Goal: Check status: Check status

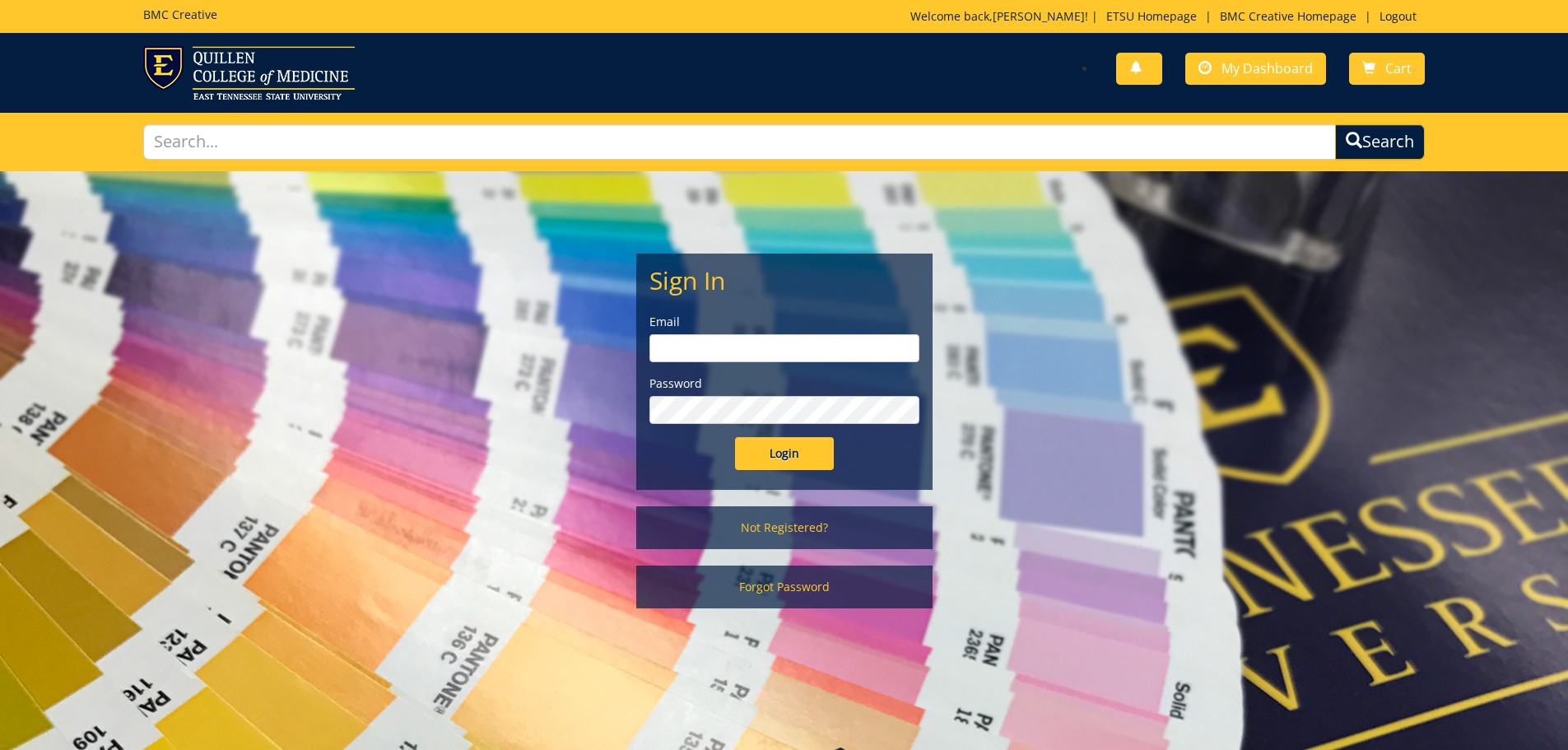
click at [789, 356] on input "email" at bounding box center [785, 348] width 270 height 28
type input "[EMAIL_ADDRESS][DOMAIN_NAME]"
click at [735, 437] on input "Login" at bounding box center [784, 454] width 98 height 33
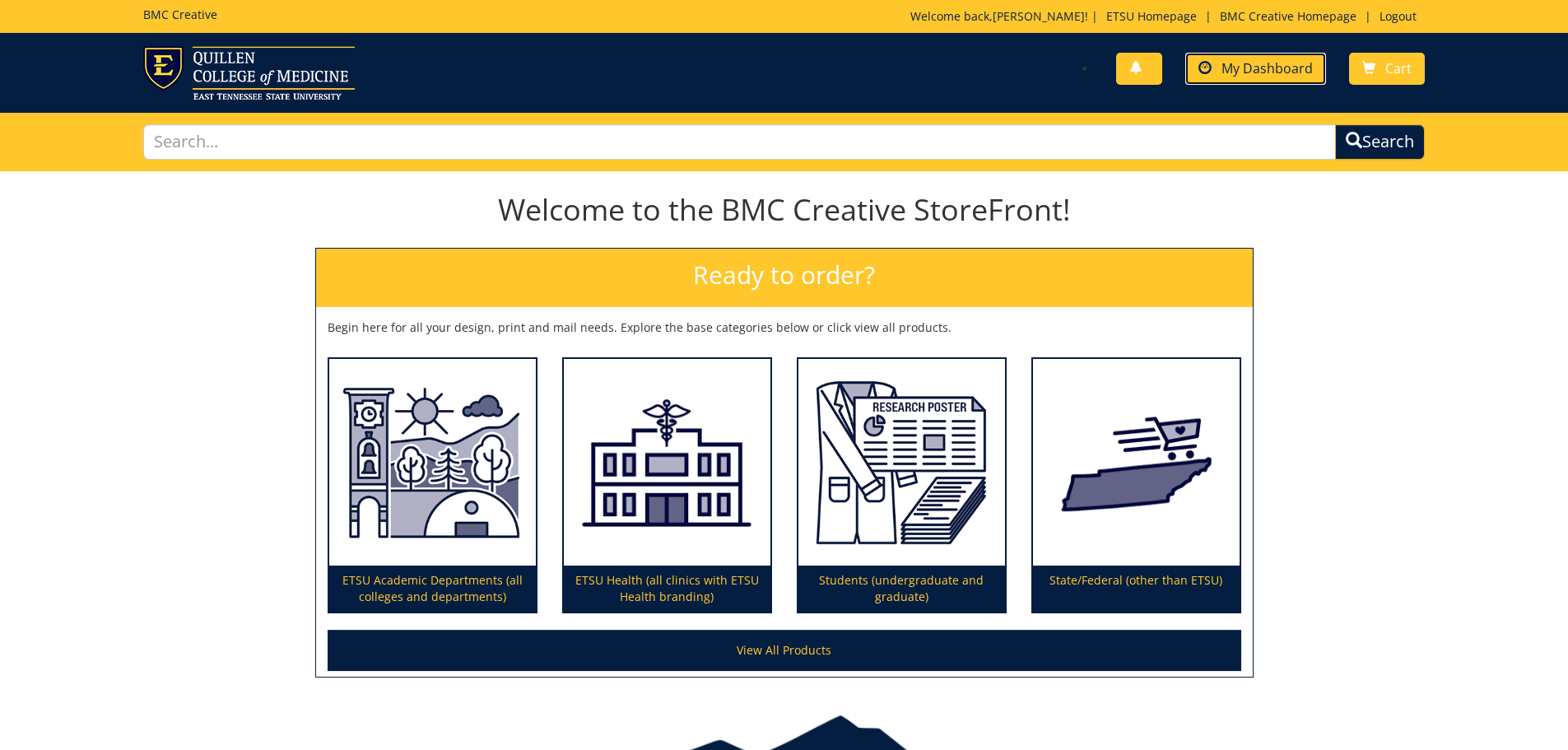
click at [1242, 69] on span "My Dashboard" at bounding box center [1267, 68] width 91 height 18
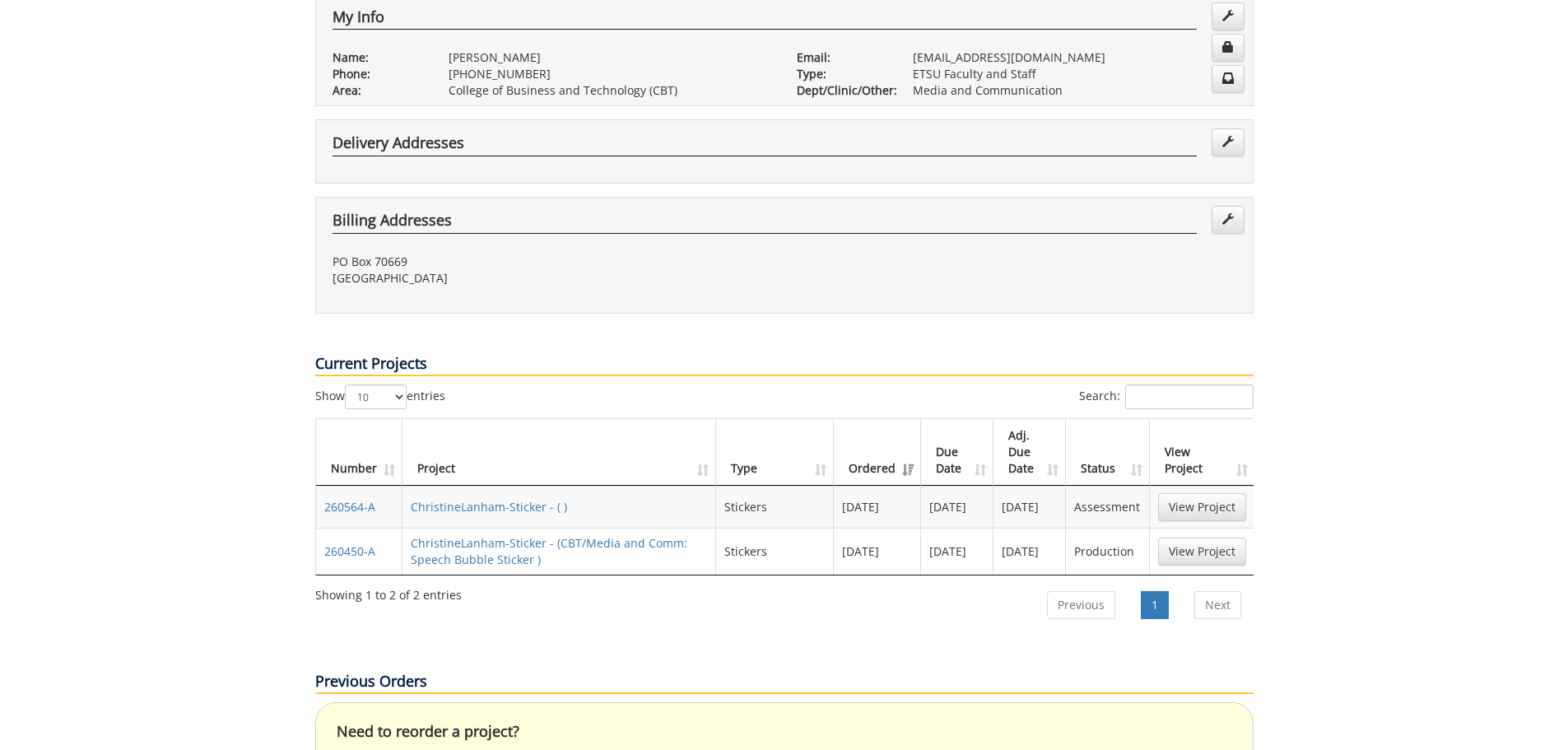
scroll to position [577, 0]
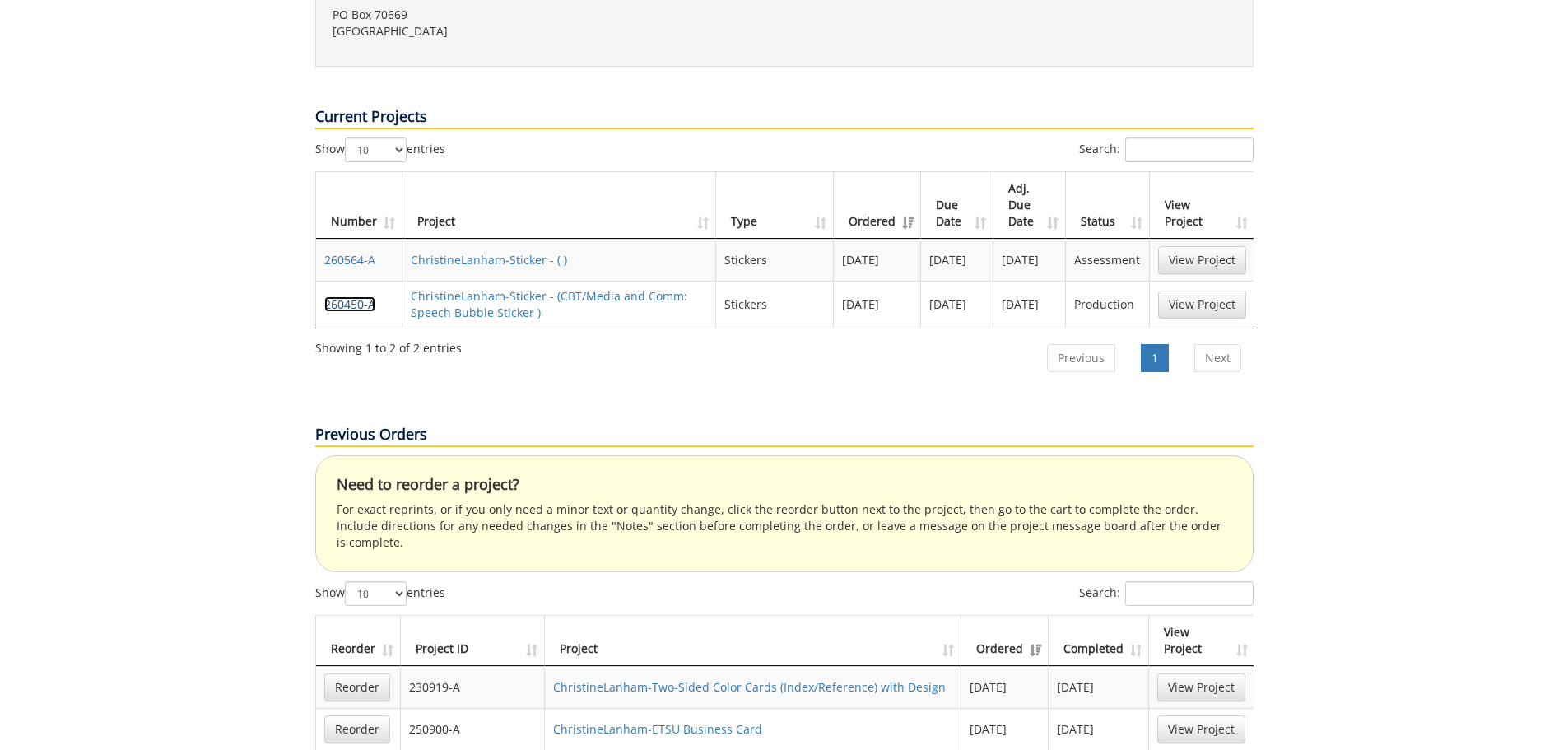
click at [353, 296] on link "260450-A" at bounding box center [349, 304] width 51 height 16
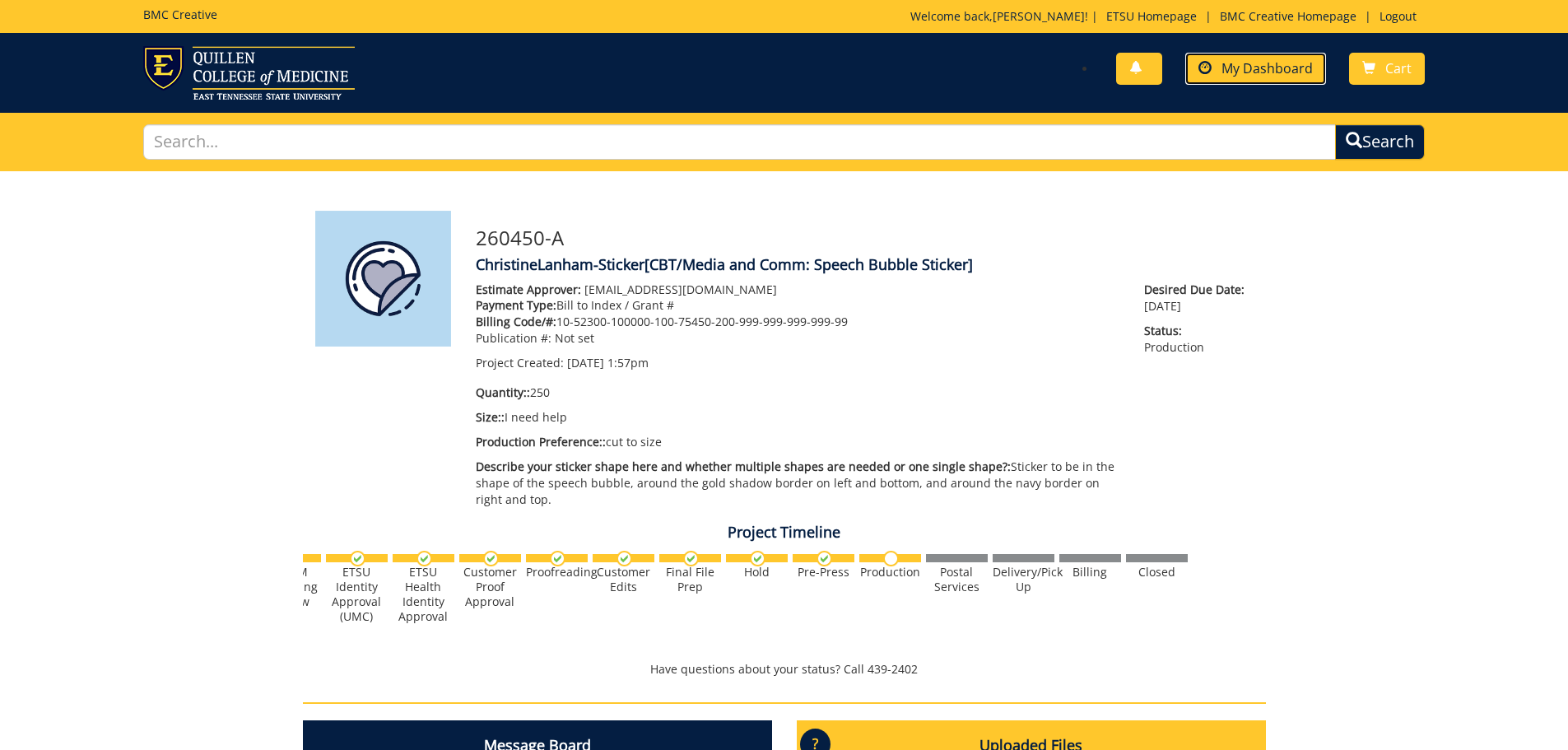
click at [1239, 59] on span "My Dashboard" at bounding box center [1267, 68] width 91 height 18
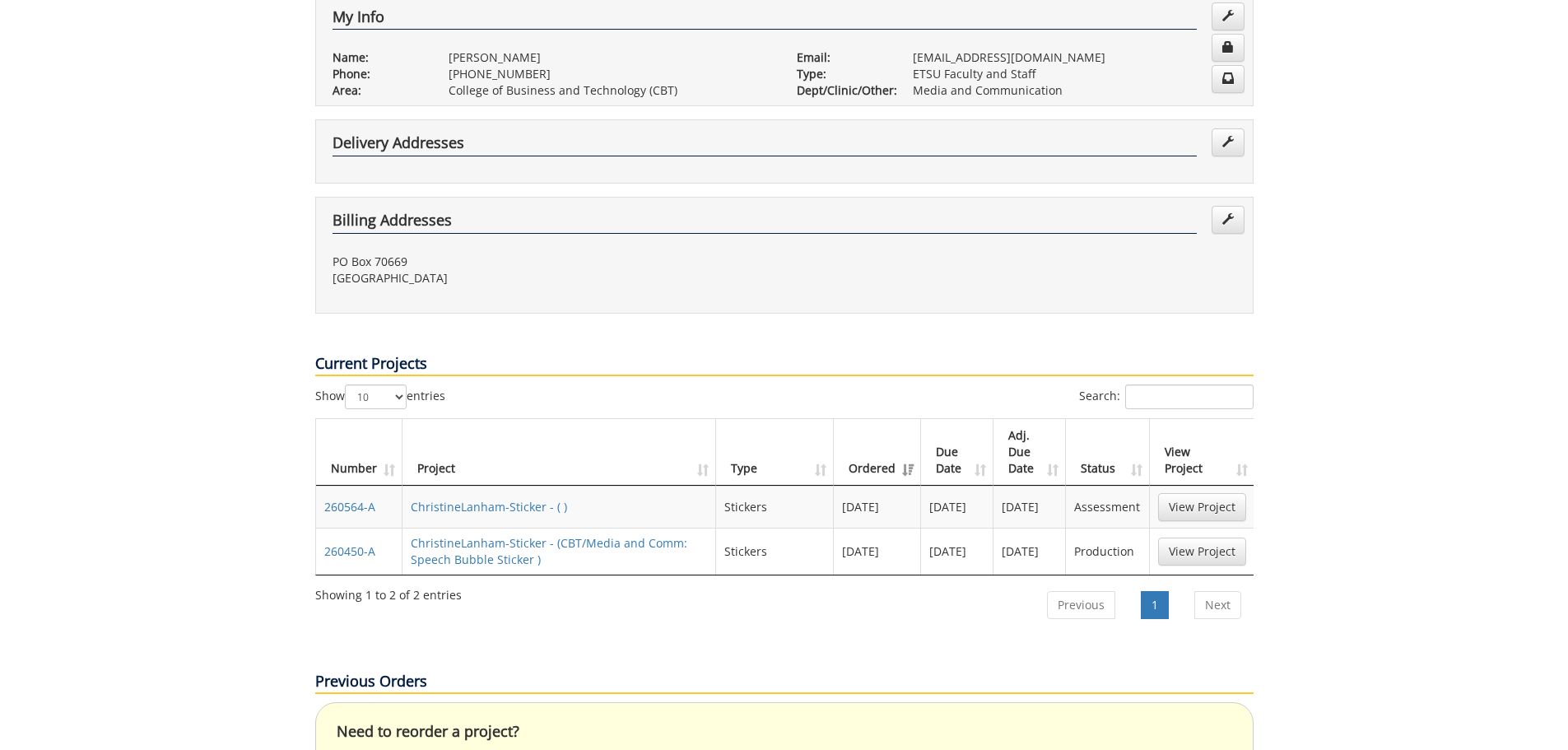
scroll to position [577, 0]
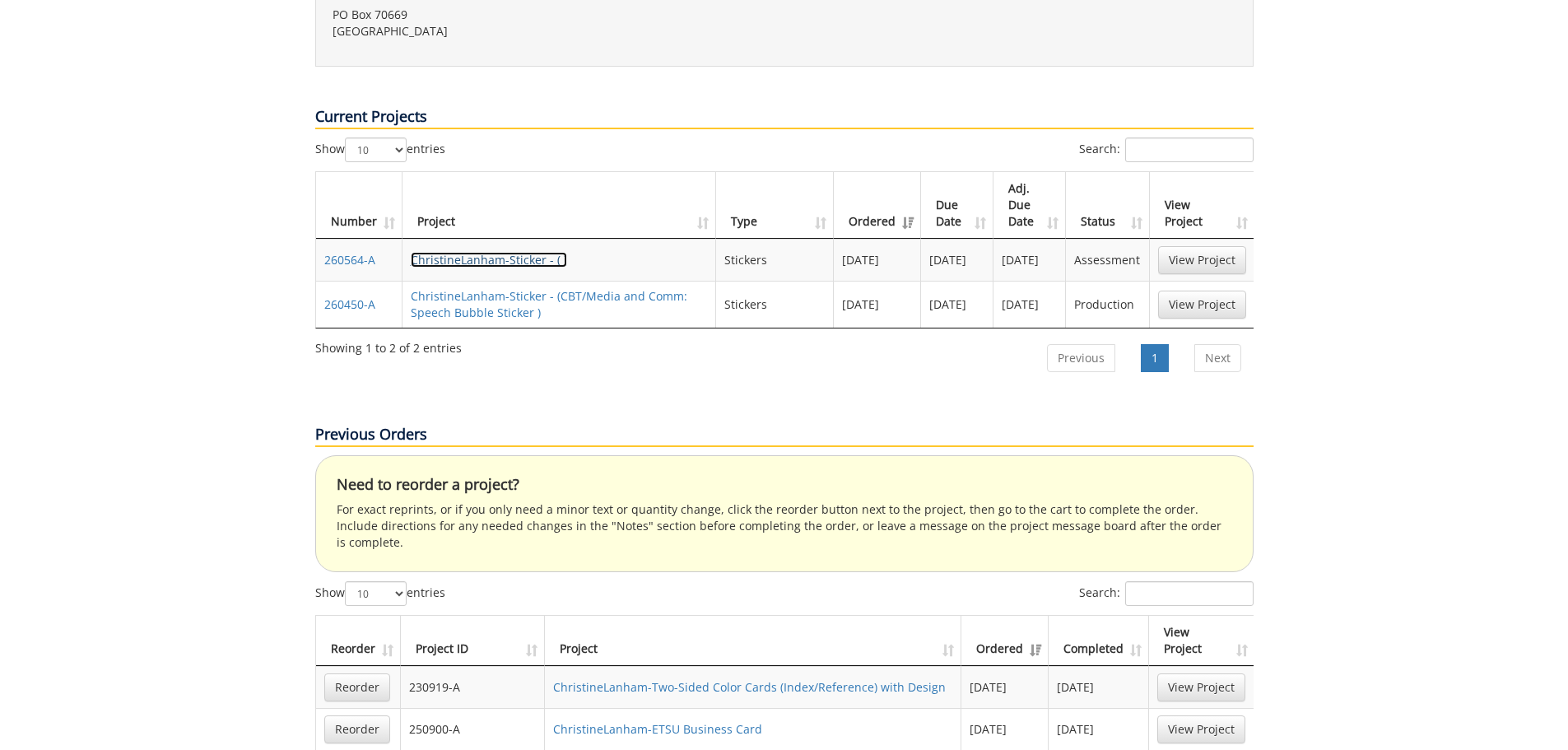
click at [489, 252] on link "ChristineLanham-Sticker - ( )" at bounding box center [490, 260] width 157 height 16
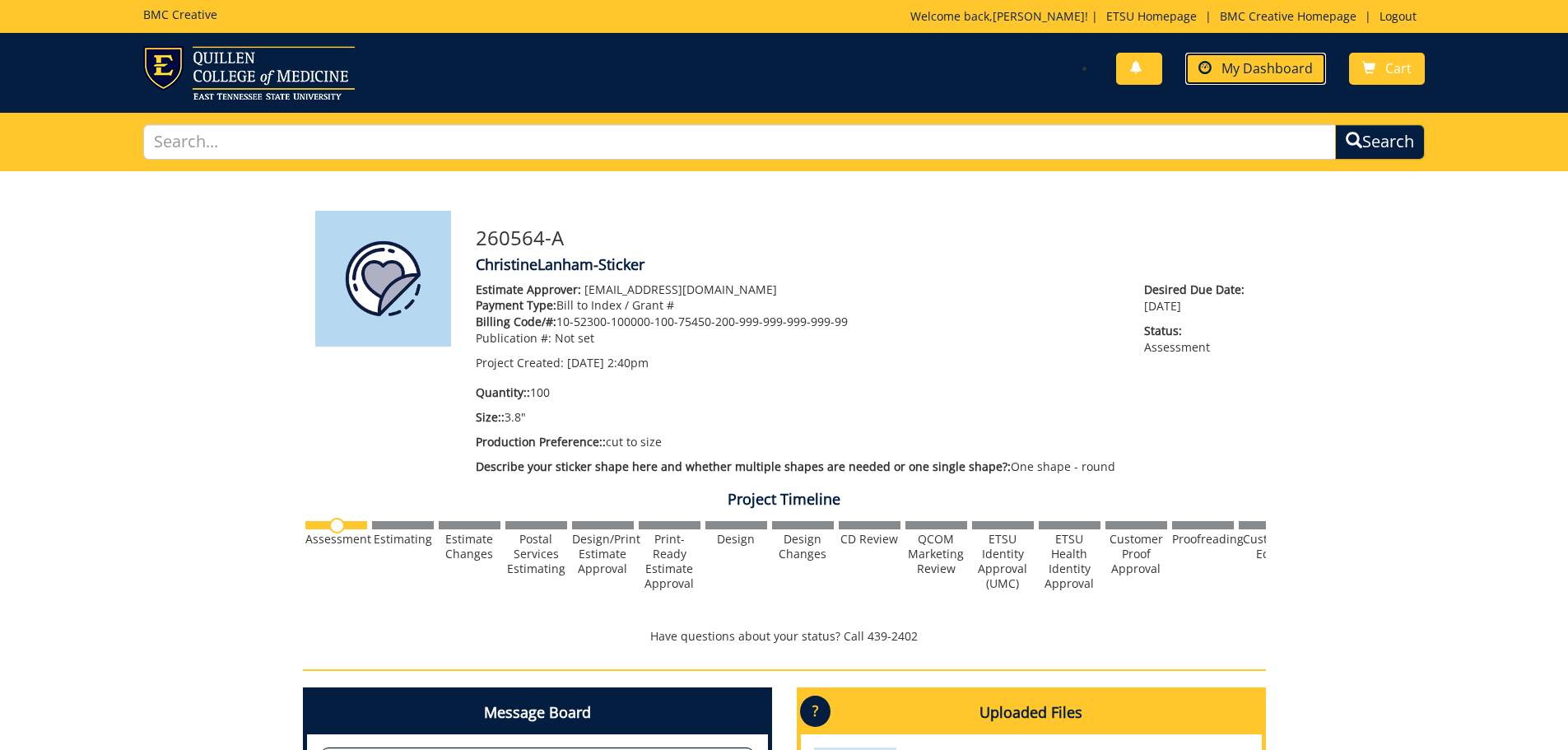
click at [1288, 65] on span "My Dashboard" at bounding box center [1267, 68] width 91 height 18
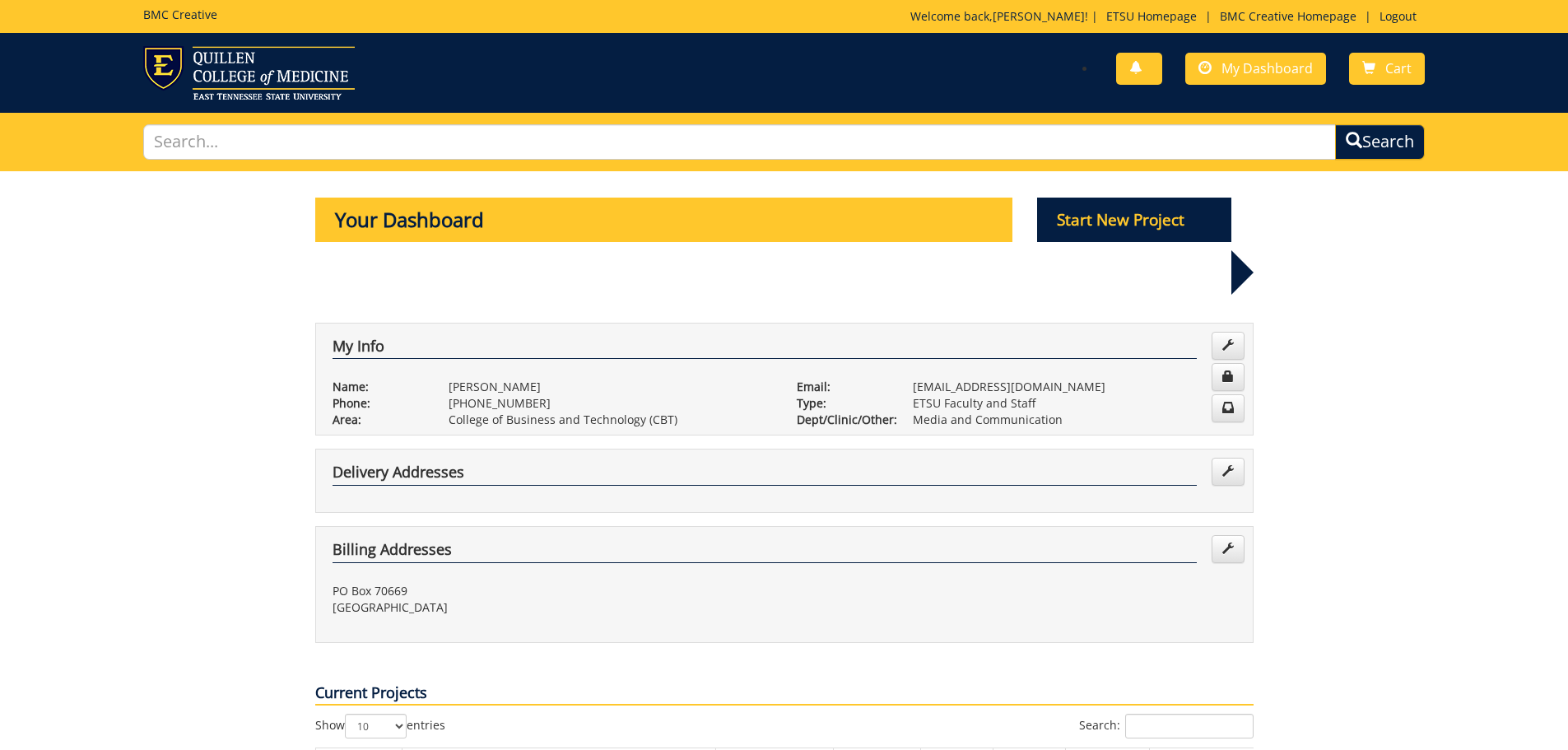
click at [168, 17] on h5 "BMC Creative" at bounding box center [179, 14] width 74 height 12
click at [1318, 15] on link "BMC Creative Homepage" at bounding box center [1288, 16] width 153 height 16
